Goal: Entertainment & Leisure: Consume media (video, audio)

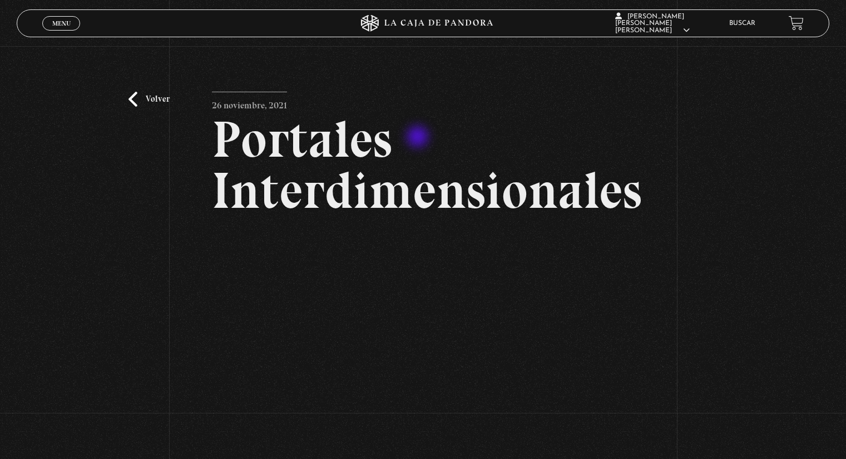
scroll to position [111, 0]
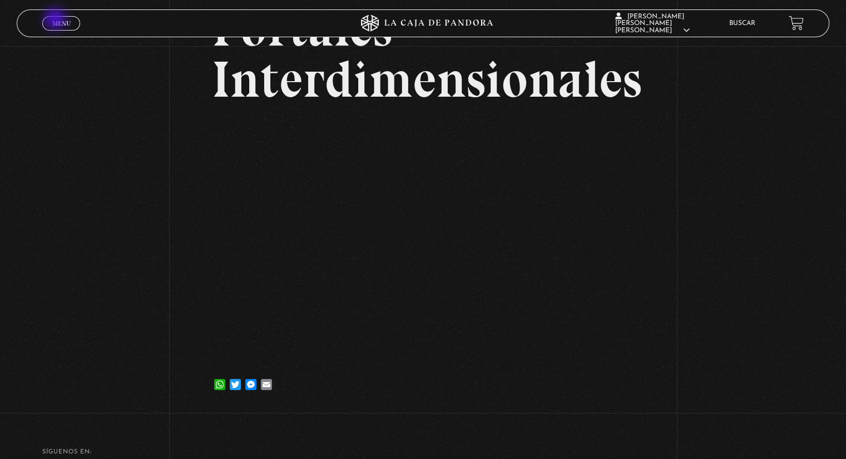
click at [57, 20] on span "Menu" at bounding box center [61, 23] width 18 height 7
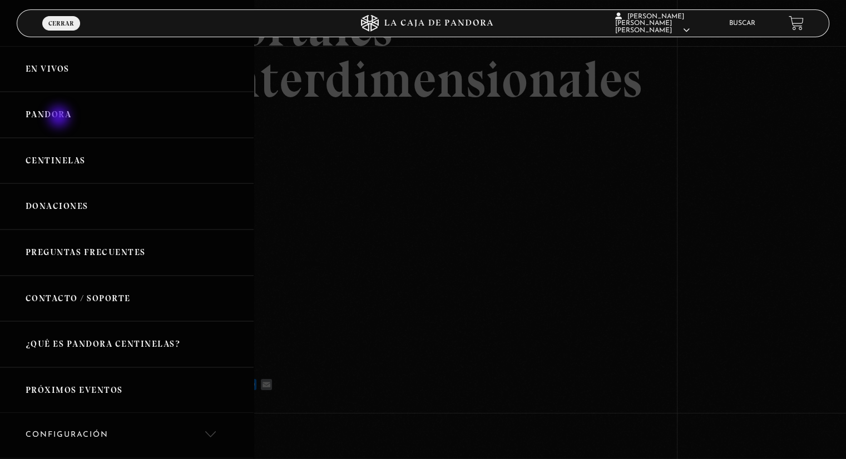
click at [60, 118] on link "Pandora" at bounding box center [127, 115] width 254 height 46
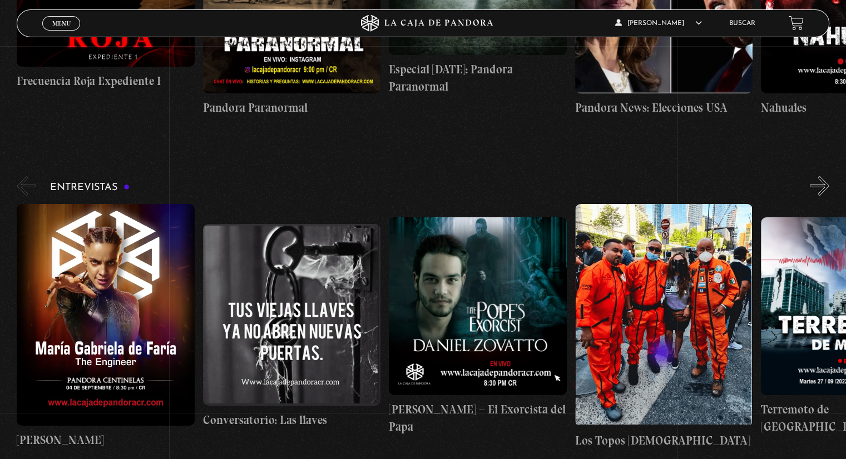
scroll to position [4170, 0]
click at [829, 176] on button "»" at bounding box center [819, 185] width 19 height 19
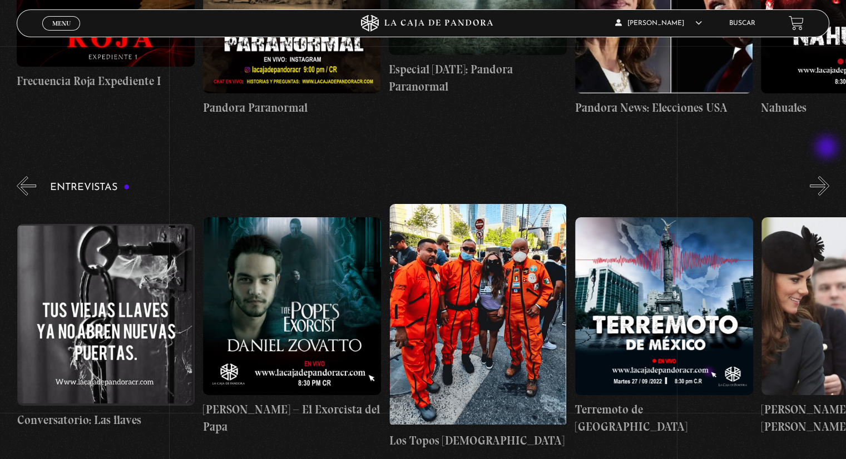
click at [827, 176] on button "»" at bounding box center [819, 185] width 19 height 19
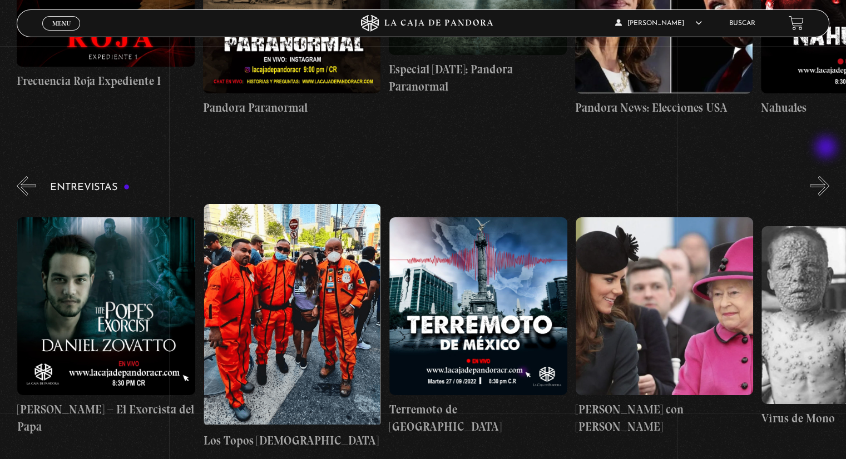
click at [827, 176] on button "»" at bounding box center [819, 185] width 19 height 19
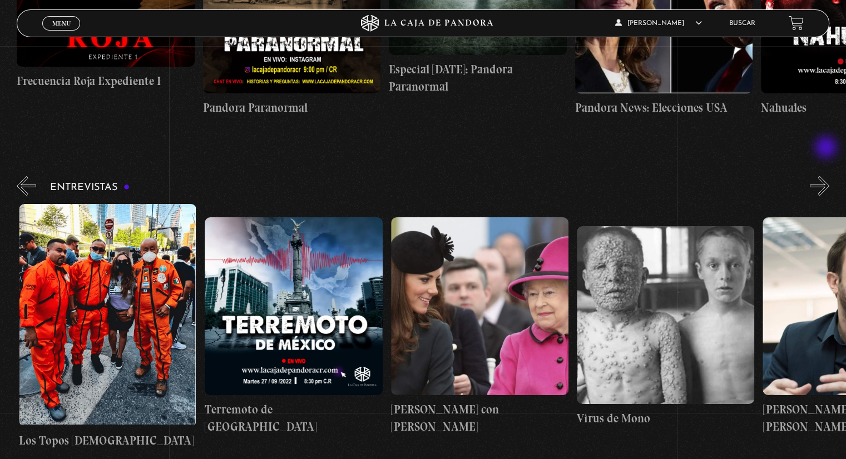
click at [827, 176] on button "»" at bounding box center [819, 185] width 19 height 19
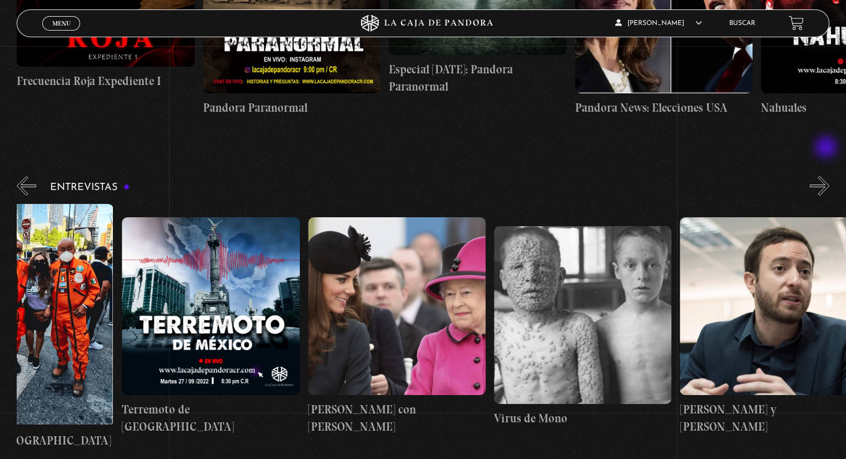
scroll to position [0, 650]
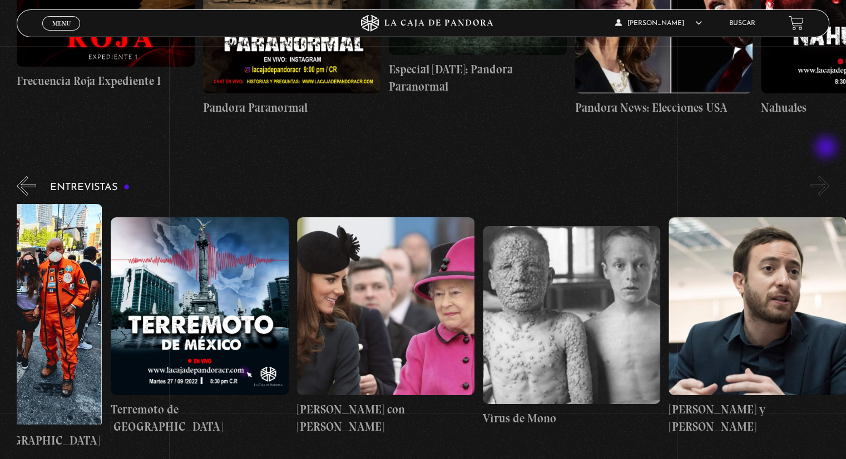
click at [827, 176] on button "»" at bounding box center [819, 185] width 19 height 19
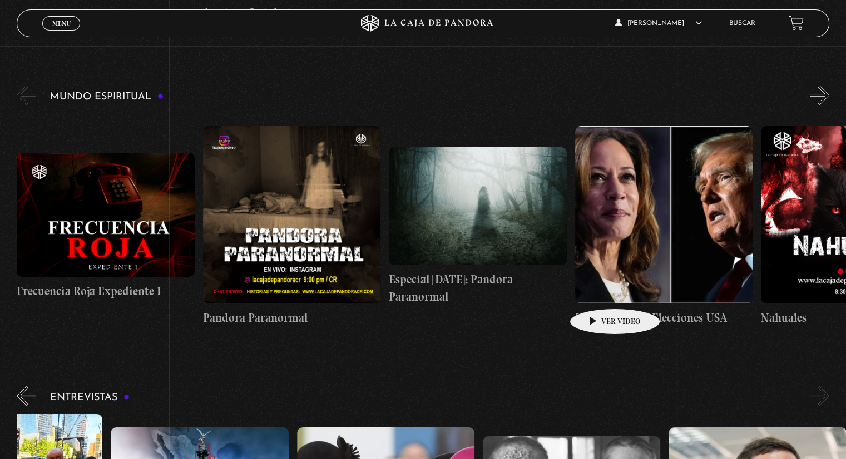
scroll to position [3947, 0]
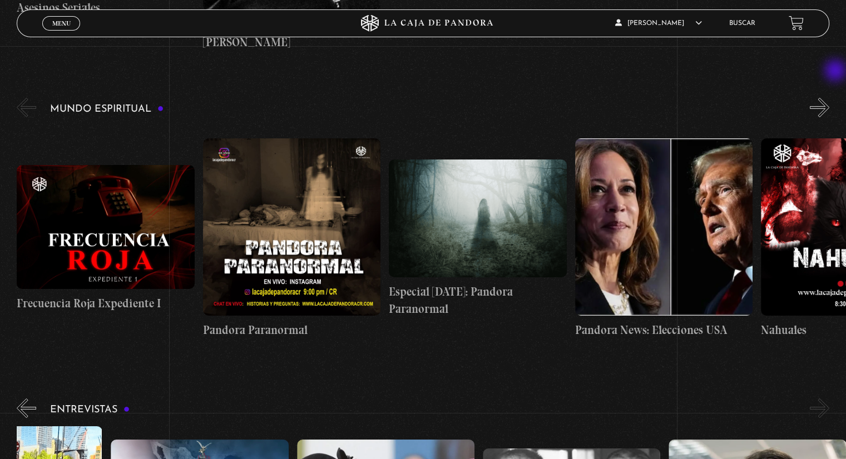
click at [836, 96] on div "Mundo Espiritual «" at bounding box center [431, 224] width 829 height 256
click at [829, 98] on button "»" at bounding box center [819, 107] width 19 height 19
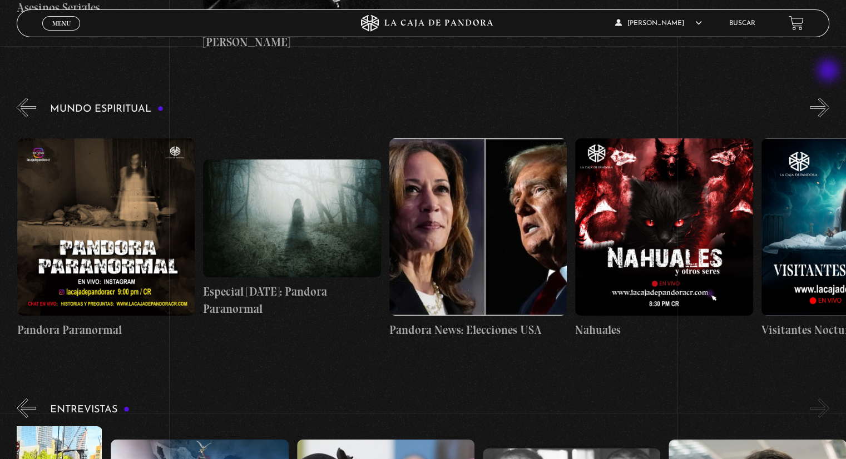
click at [829, 98] on button "»" at bounding box center [819, 107] width 19 height 19
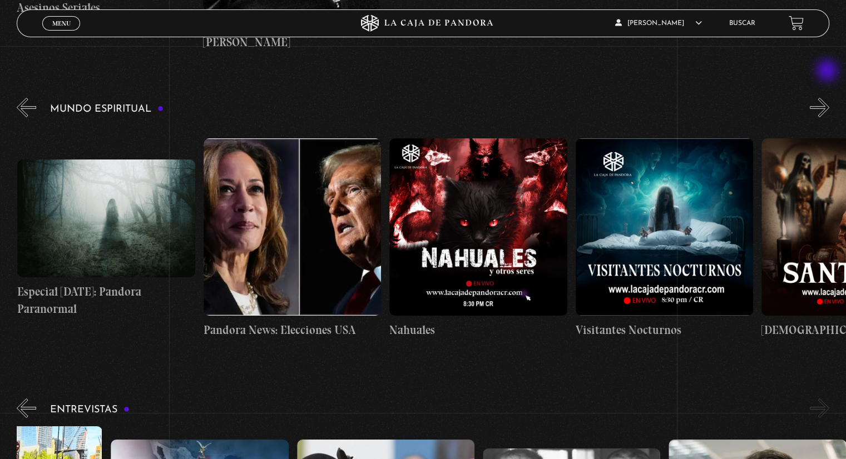
scroll to position [0, 371]
click at [828, 98] on button "»" at bounding box center [819, 107] width 19 height 19
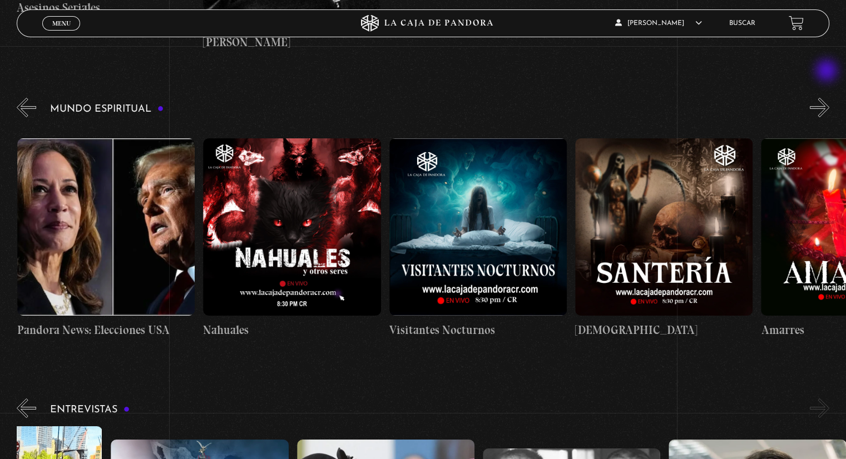
click at [827, 98] on button "»" at bounding box center [819, 107] width 19 height 19
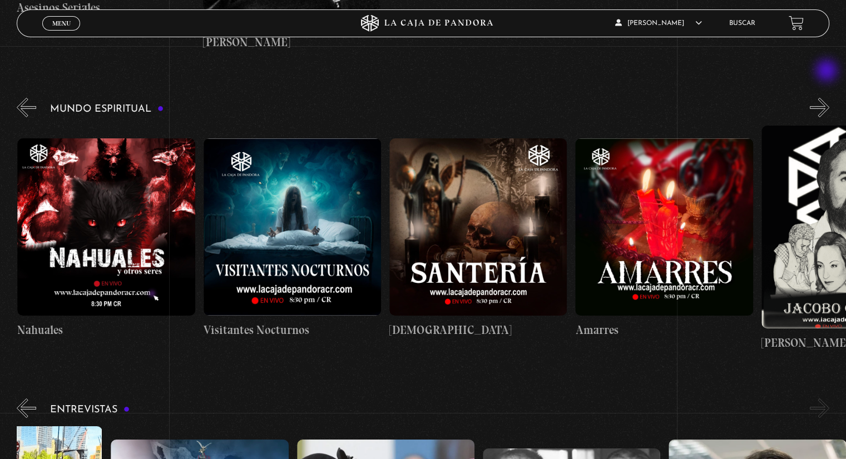
click at [827, 98] on button "»" at bounding box center [819, 107] width 19 height 19
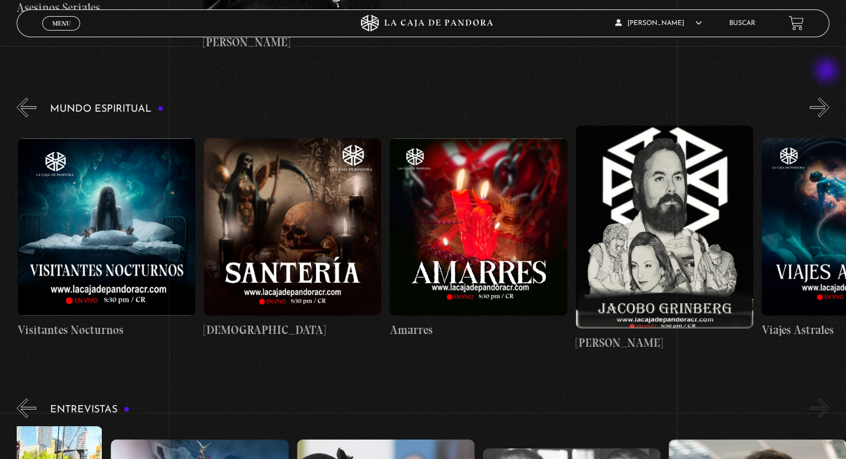
scroll to position [0, 930]
click at [827, 98] on button "»" at bounding box center [819, 107] width 19 height 19
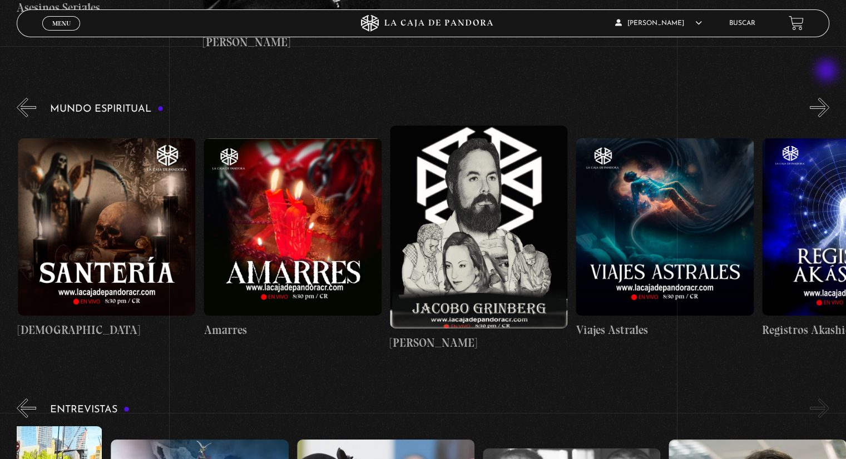
click at [827, 98] on button "»" at bounding box center [819, 107] width 19 height 19
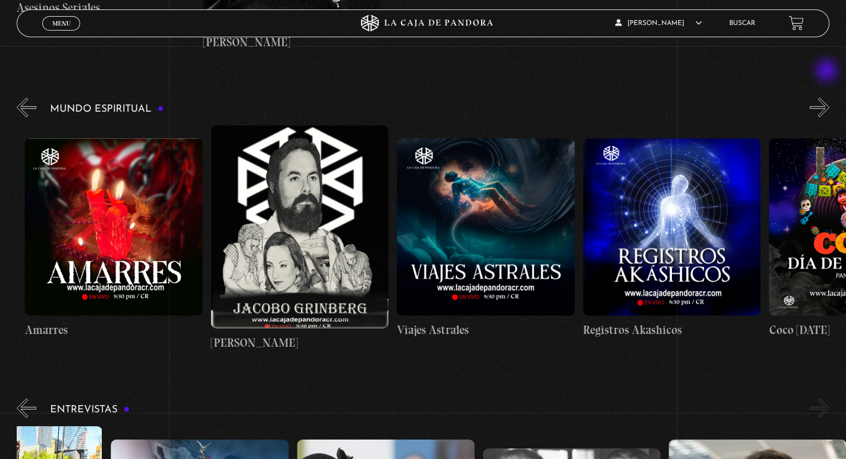
scroll to position [0, 1301]
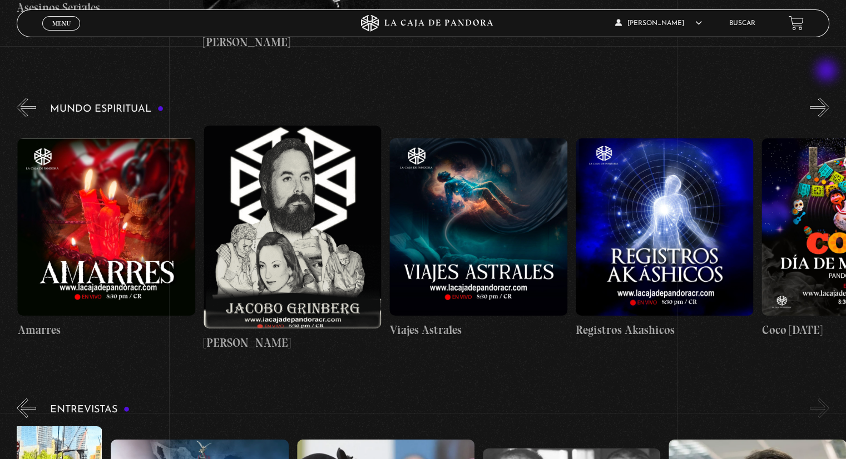
click at [827, 98] on button "»" at bounding box center [819, 107] width 19 height 19
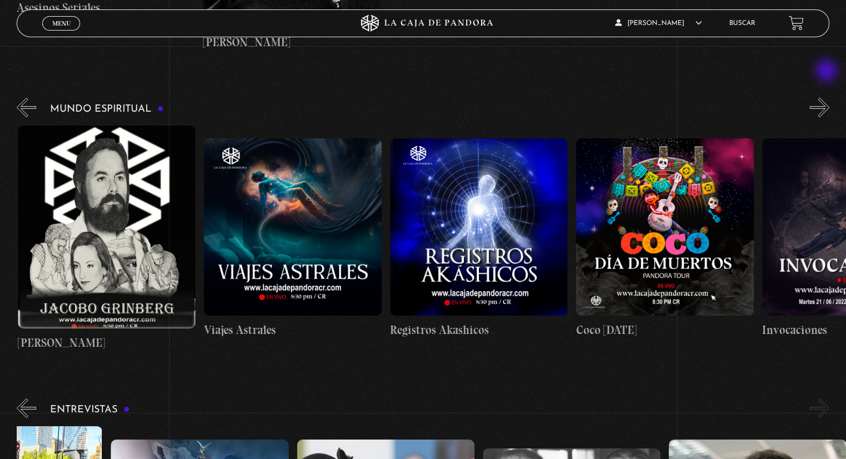
scroll to position [0, 1487]
click at [827, 98] on button "»" at bounding box center [819, 107] width 19 height 19
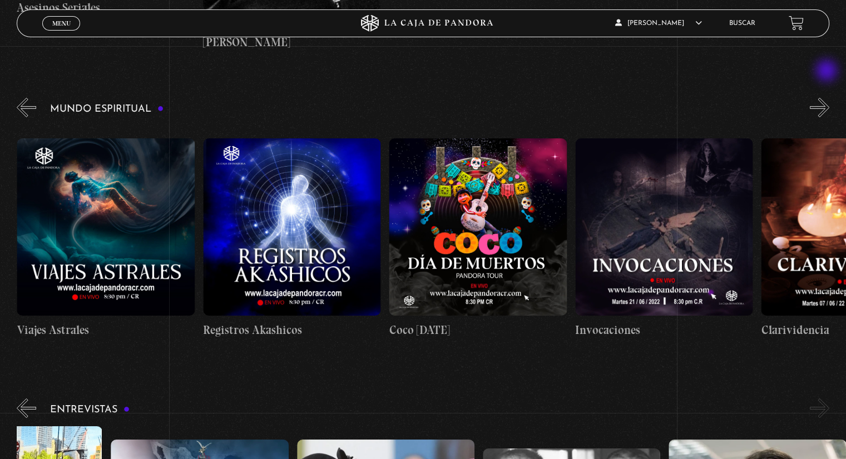
click at [827, 98] on button "»" at bounding box center [819, 107] width 19 height 19
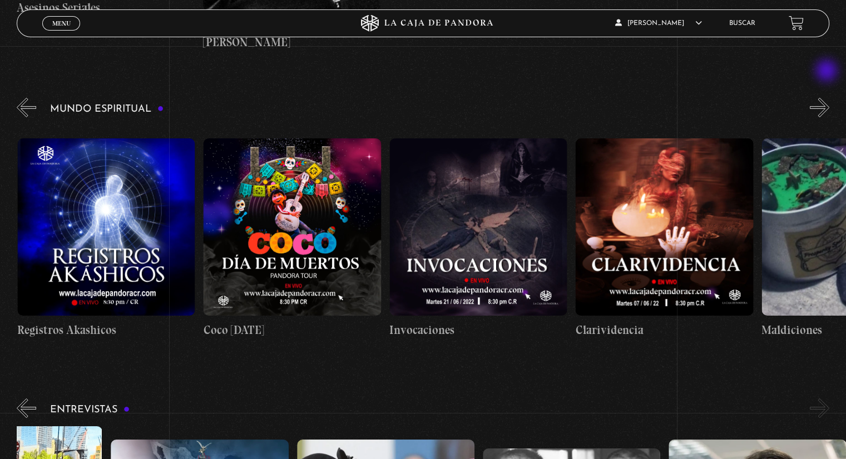
click at [827, 98] on button "»" at bounding box center [819, 107] width 19 height 19
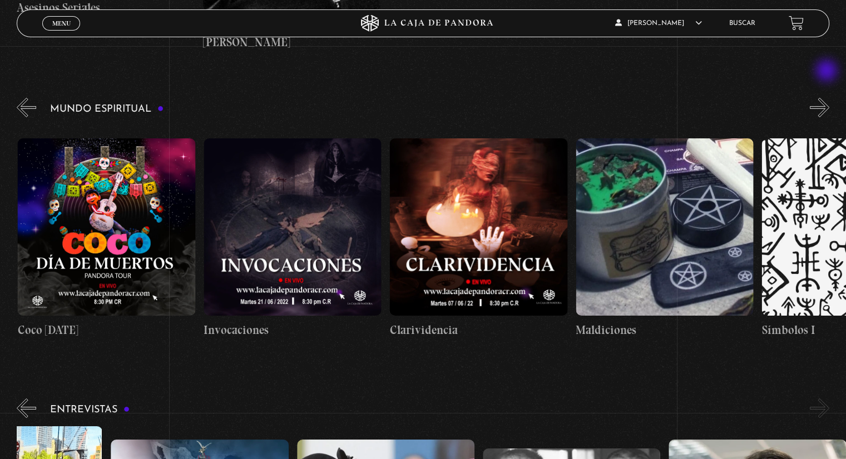
scroll to position [0, 2045]
click at [827, 98] on button "»" at bounding box center [819, 107] width 19 height 19
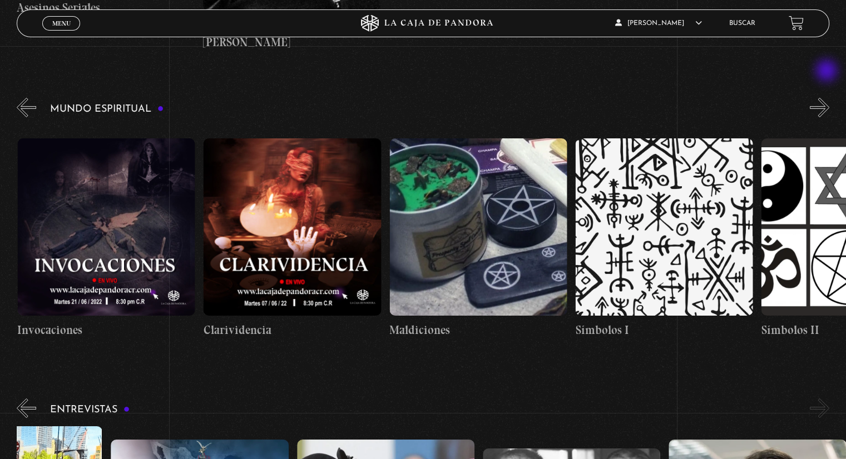
click at [827, 98] on button "»" at bounding box center [819, 107] width 19 height 19
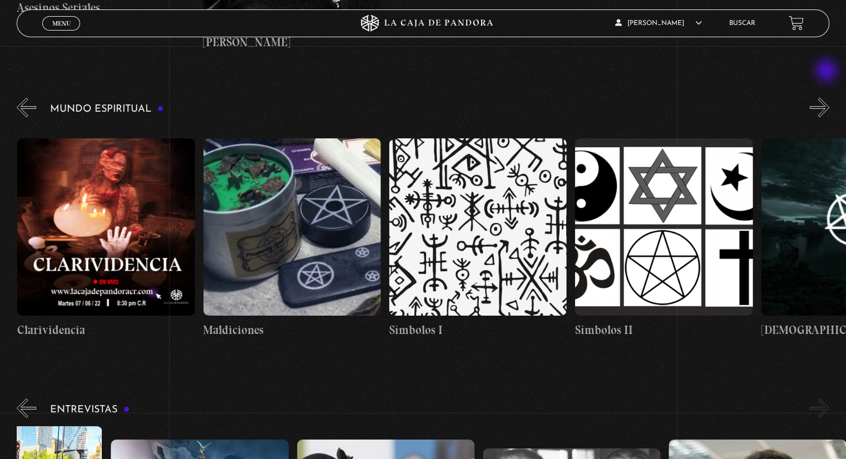
click at [827, 98] on button "»" at bounding box center [819, 107] width 19 height 19
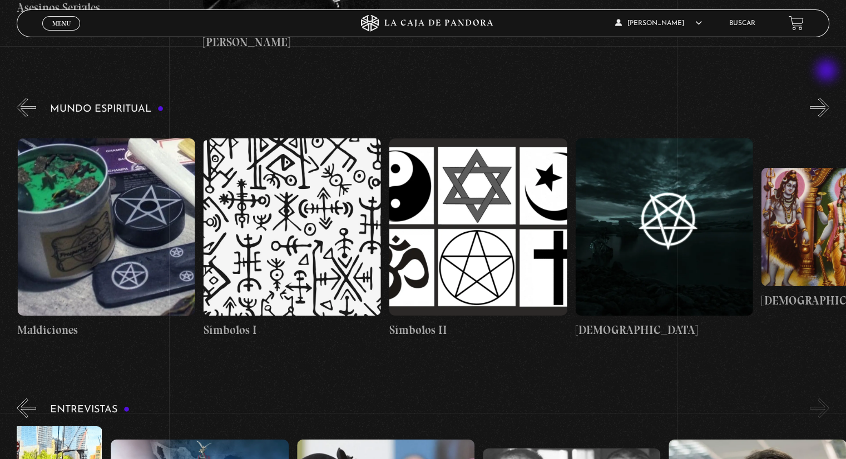
click at [827, 98] on button "»" at bounding box center [819, 107] width 19 height 19
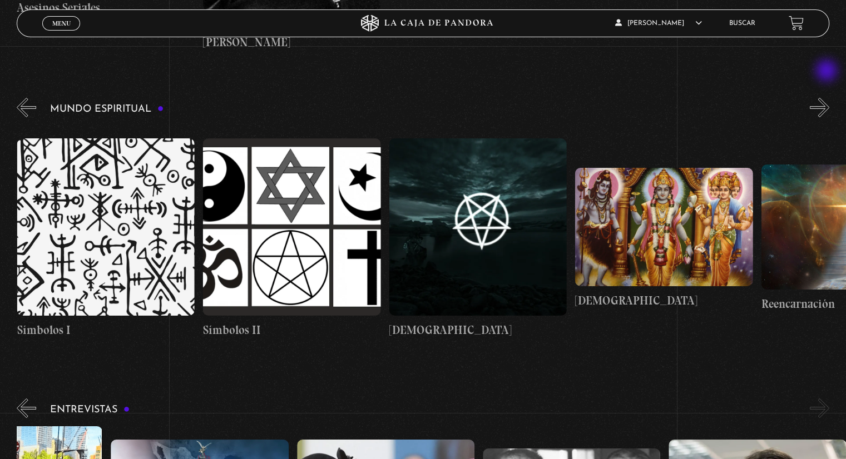
scroll to position [0, 2789]
click at [827, 98] on button "»" at bounding box center [819, 107] width 19 height 19
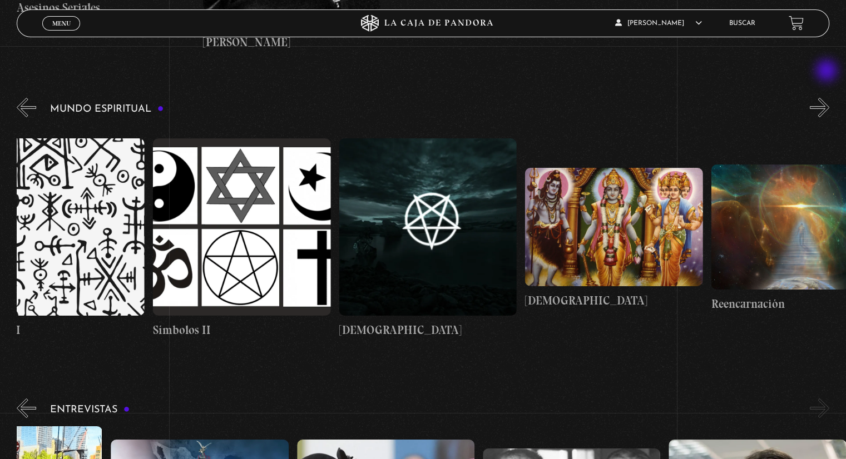
scroll to position [0, 2882]
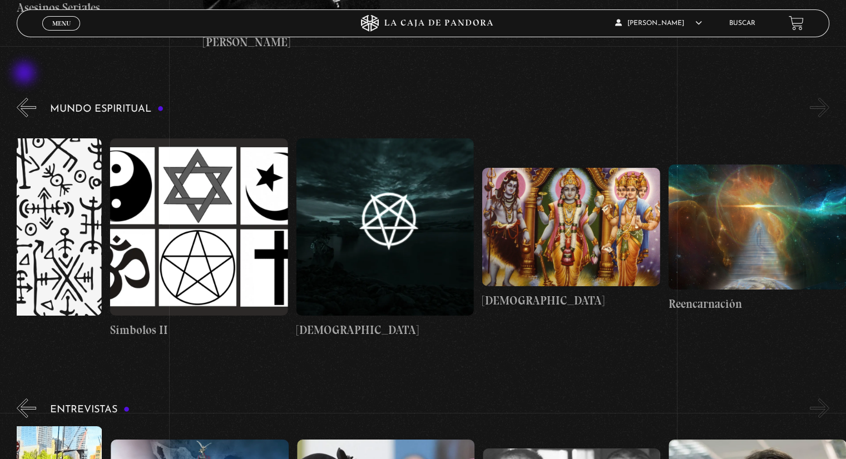
click at [26, 98] on button "«" at bounding box center [26, 107] width 19 height 19
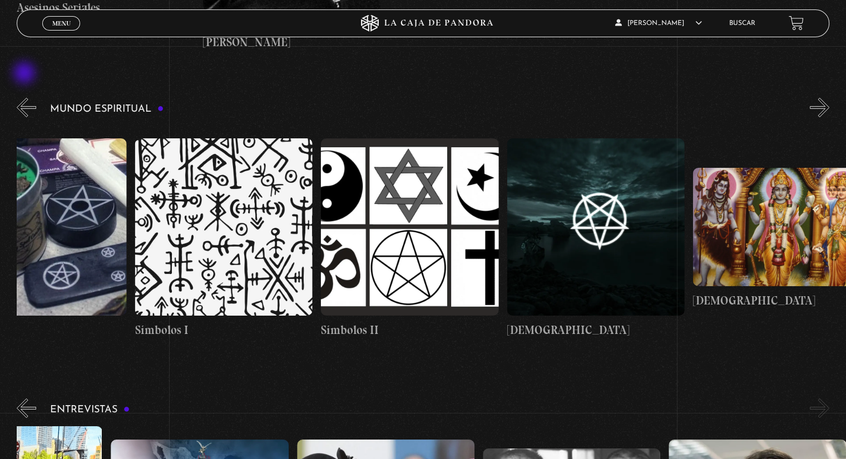
click at [26, 98] on button "«" at bounding box center [26, 107] width 19 height 19
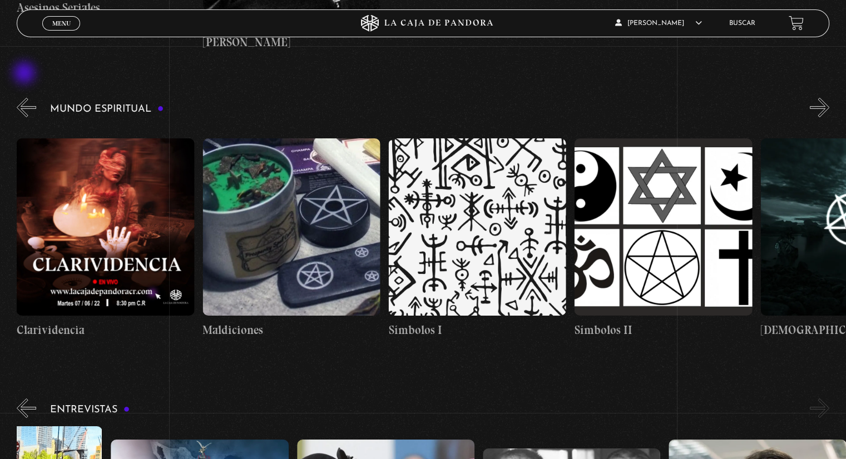
click at [26, 98] on button "«" at bounding box center [26, 107] width 19 height 19
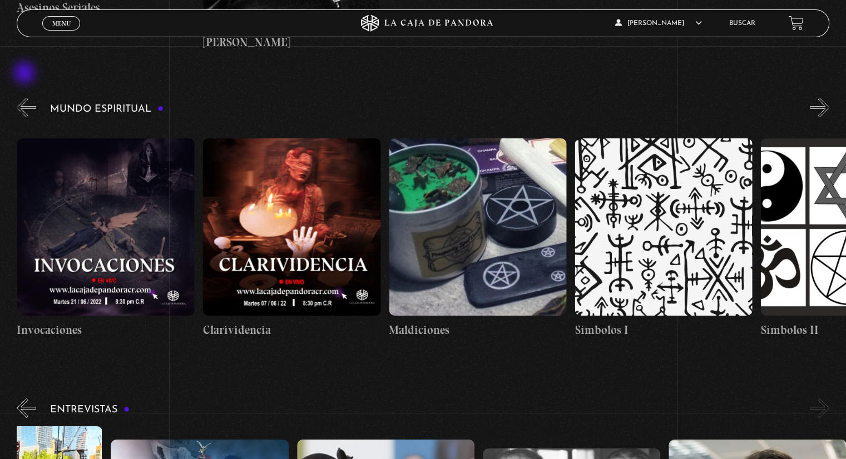
click at [26, 98] on button "«" at bounding box center [26, 107] width 19 height 19
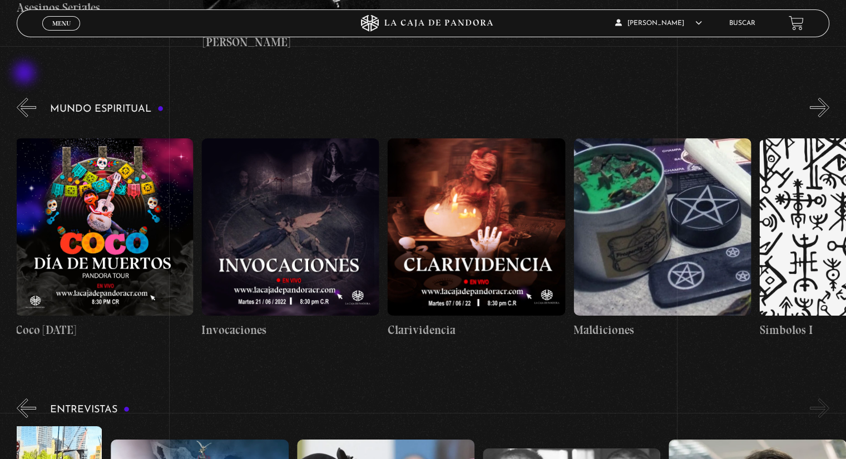
scroll to position [0, 2045]
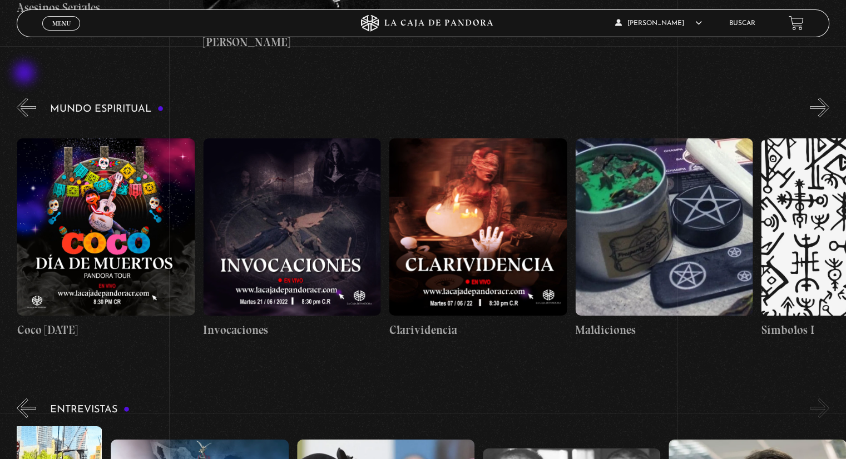
click at [26, 98] on button "«" at bounding box center [26, 107] width 19 height 19
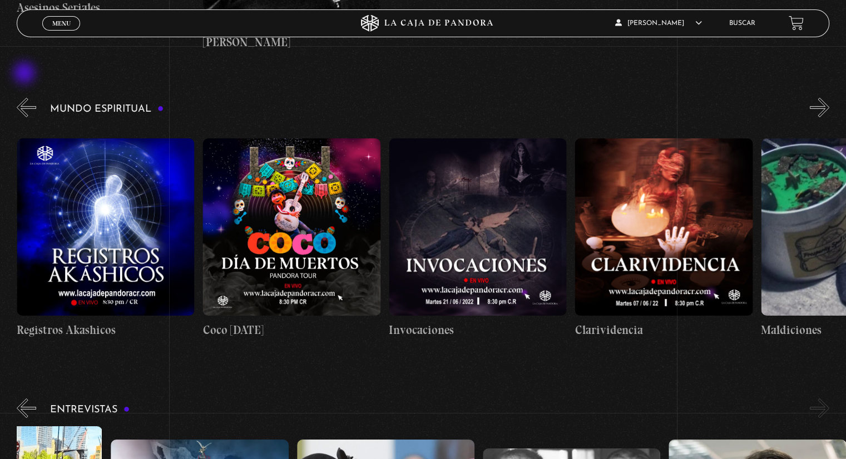
scroll to position [0, 1859]
click at [26, 98] on button "«" at bounding box center [26, 107] width 19 height 19
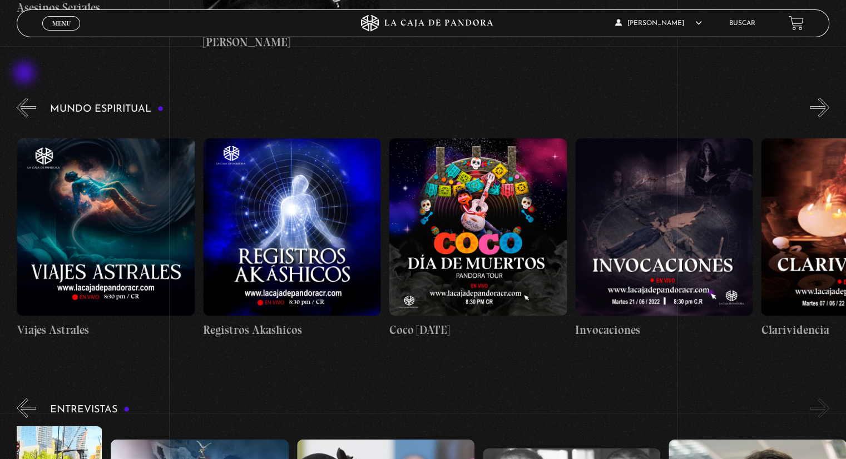
click at [26, 98] on button "«" at bounding box center [26, 107] width 19 height 19
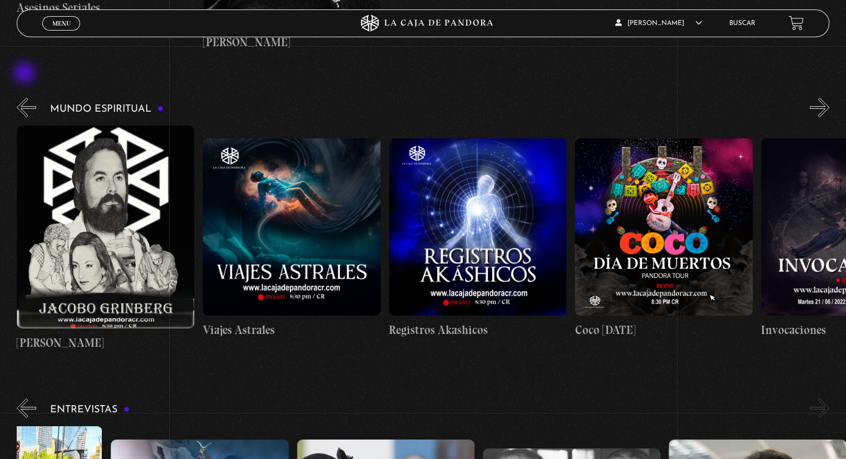
scroll to position [0, 1487]
click at [26, 98] on button "«" at bounding box center [26, 107] width 19 height 19
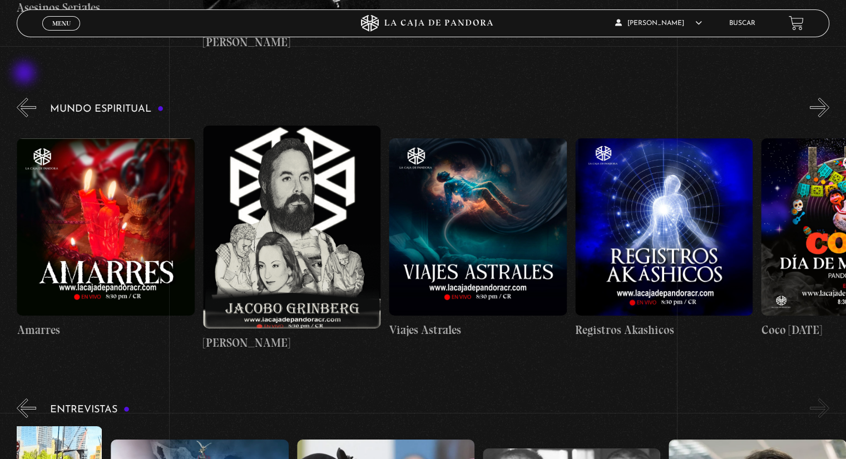
scroll to position [0, 1301]
click at [26, 98] on button "«" at bounding box center [26, 107] width 19 height 19
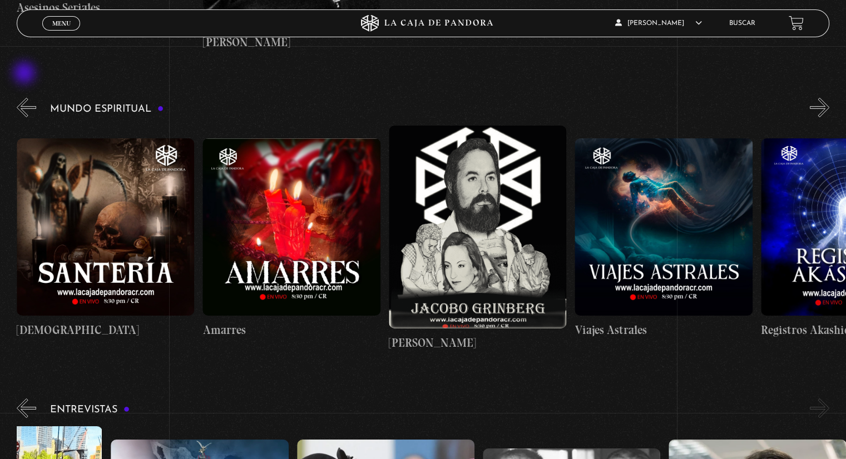
scroll to position [0, 1115]
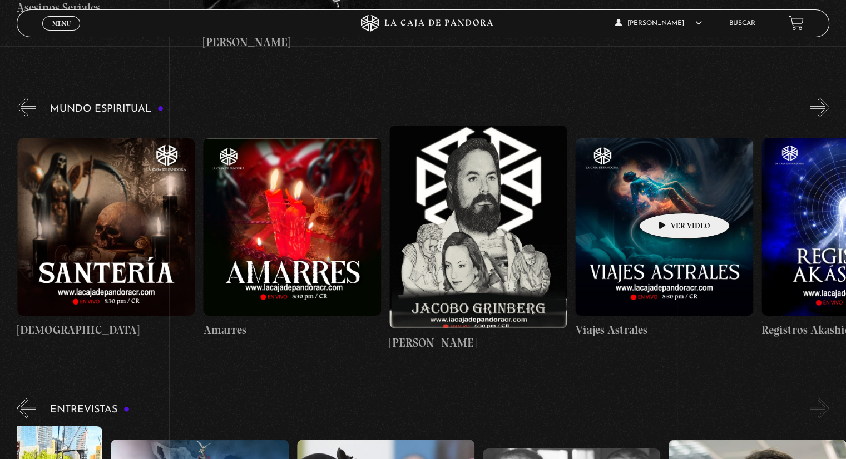
click at [667, 196] on figure at bounding box center [663, 226] width 177 height 177
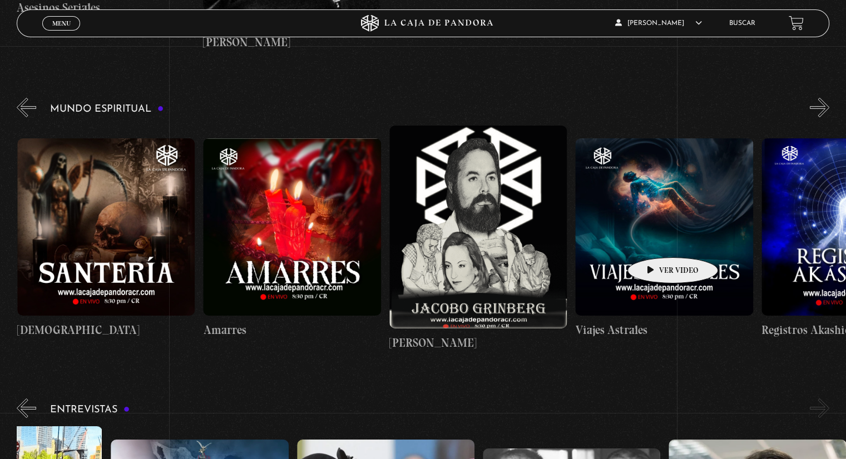
click at [655, 241] on figure at bounding box center [663, 226] width 177 height 177
